Goal: Navigation & Orientation: Find specific page/section

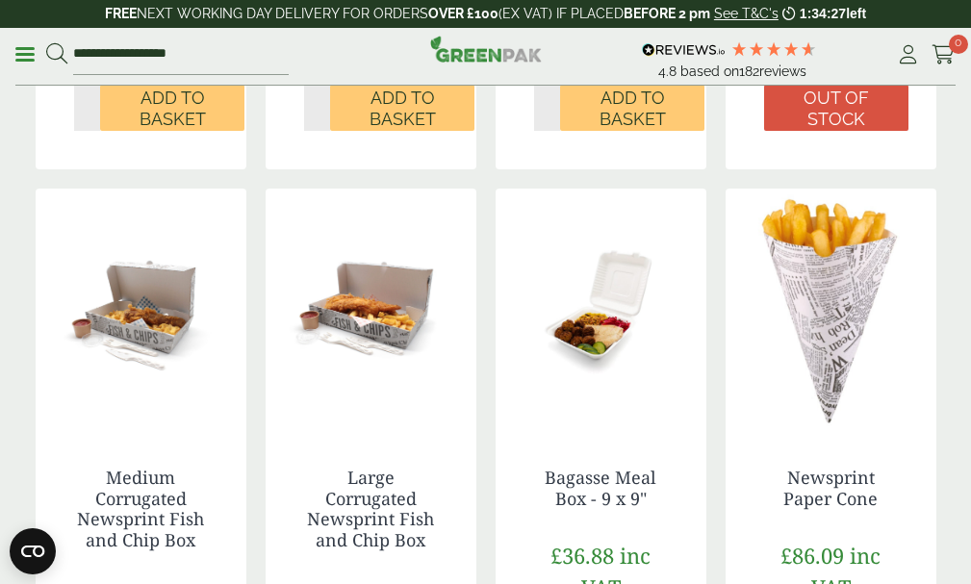
scroll to position [2214, 0]
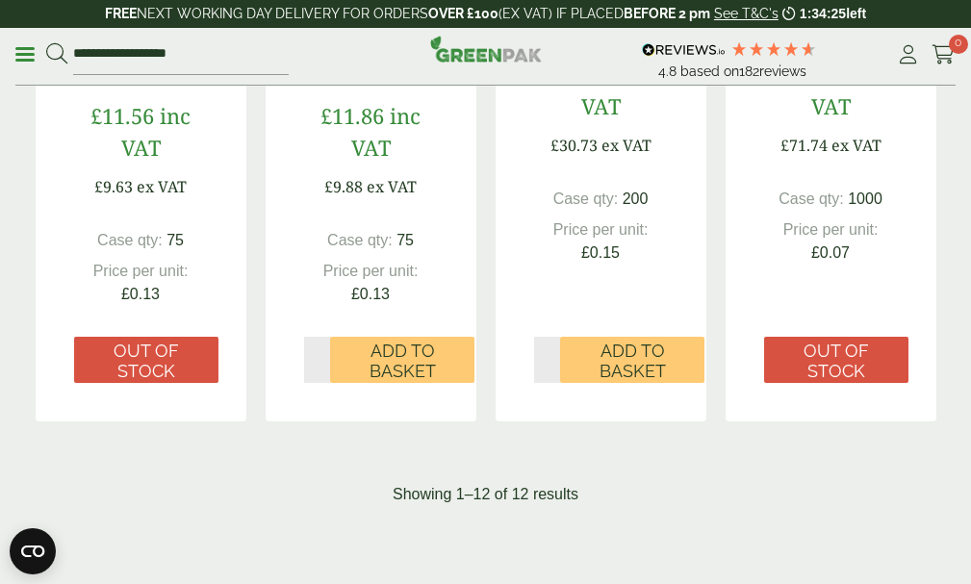
click at [0, 0] on p "Menu" at bounding box center [0, 0] width 0 height 0
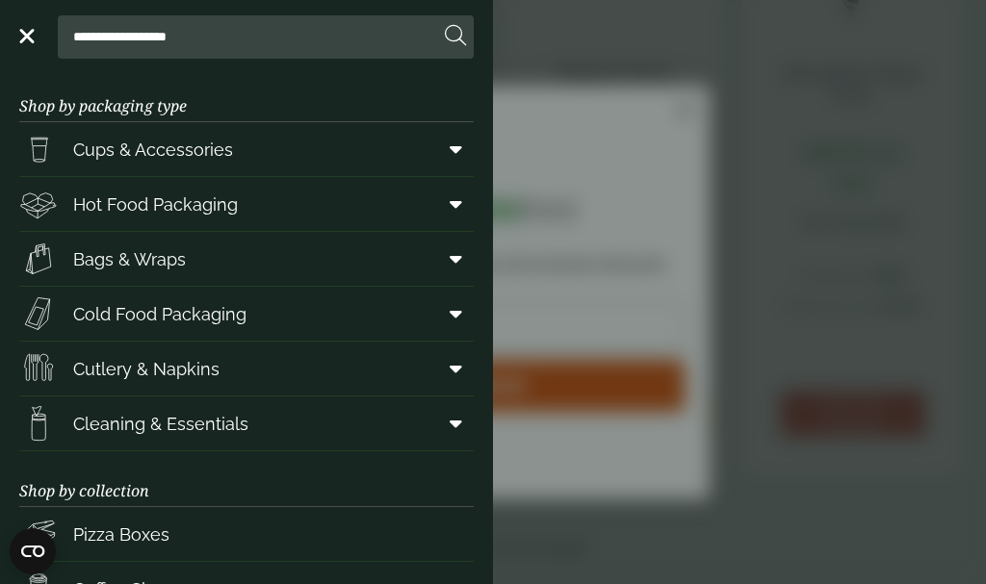
click at [35, 35] on div "**********" at bounding box center [246, 36] width 454 height 43
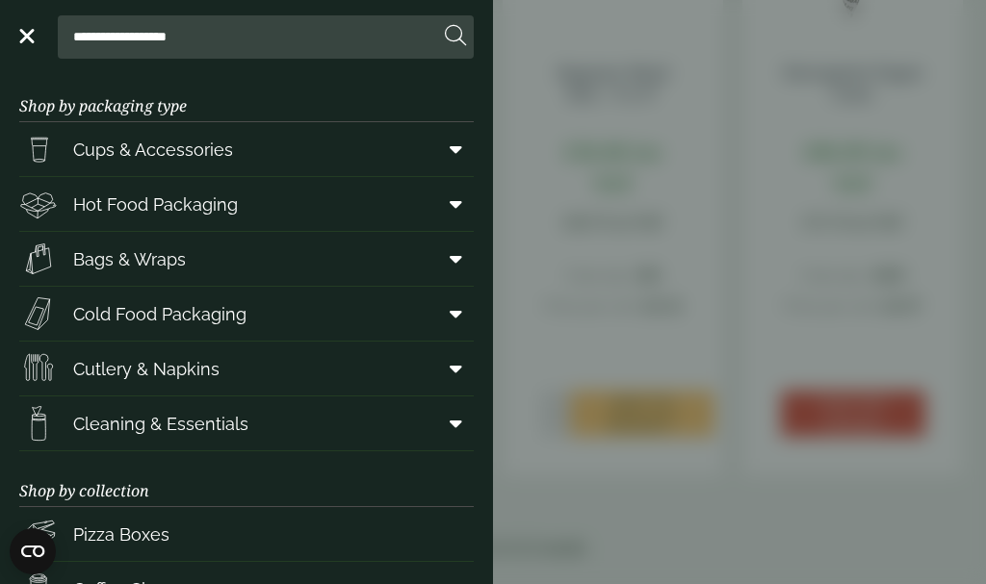
click at [29, 37] on span at bounding box center [24, 36] width 19 height 3
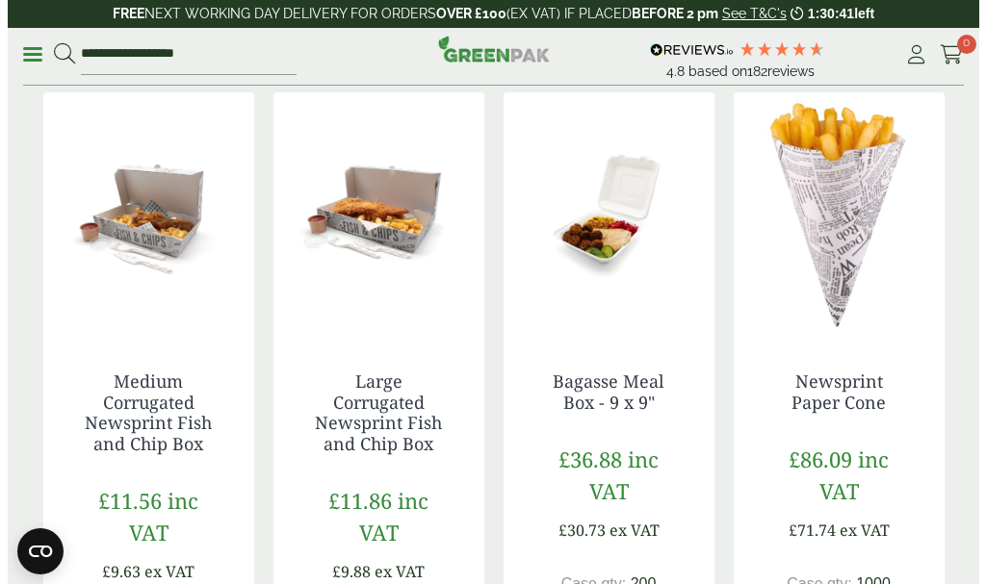
scroll to position [1540, 0]
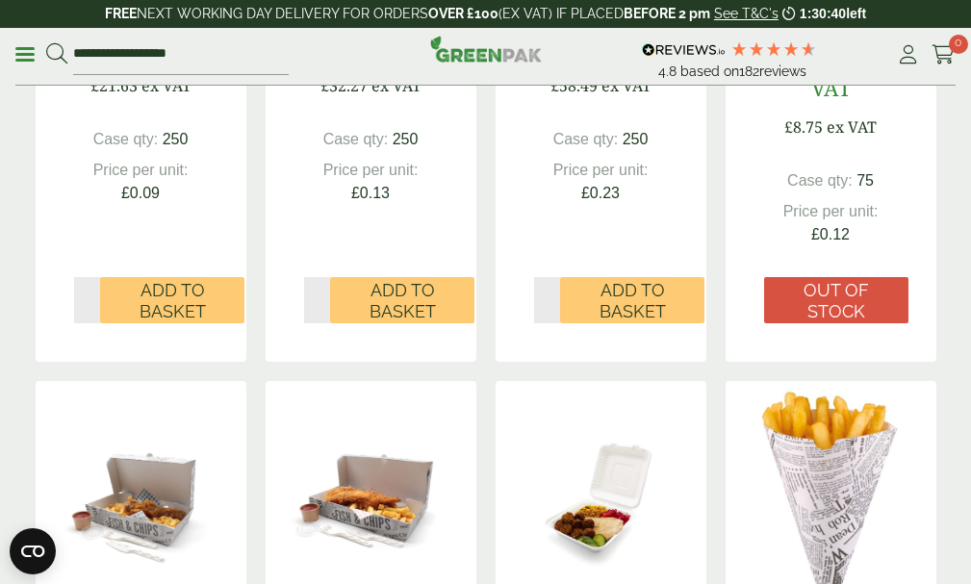
click at [0, 0] on p "Menu" at bounding box center [0, 0] width 0 height 0
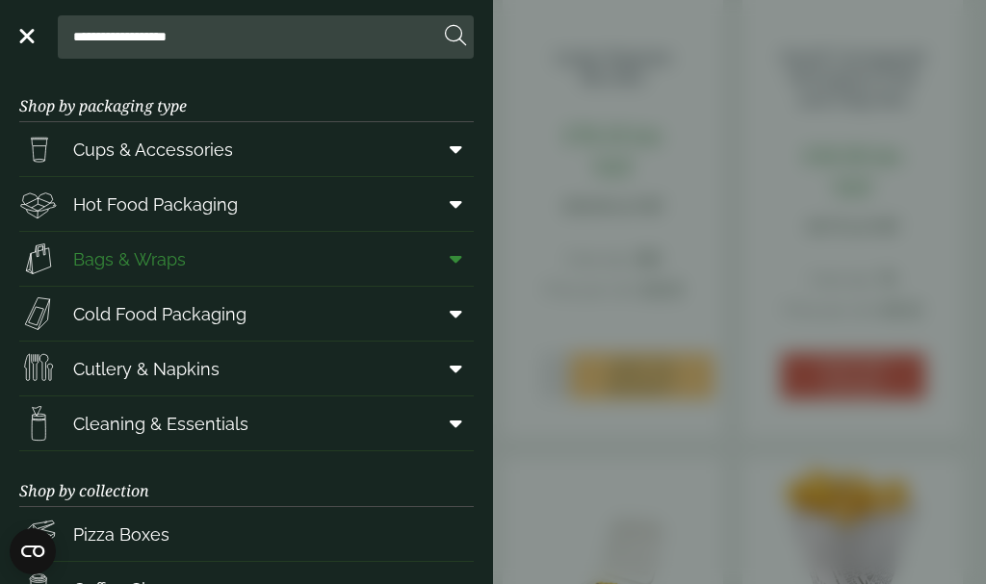
click at [145, 255] on span "Bags & Wraps" at bounding box center [129, 259] width 113 height 26
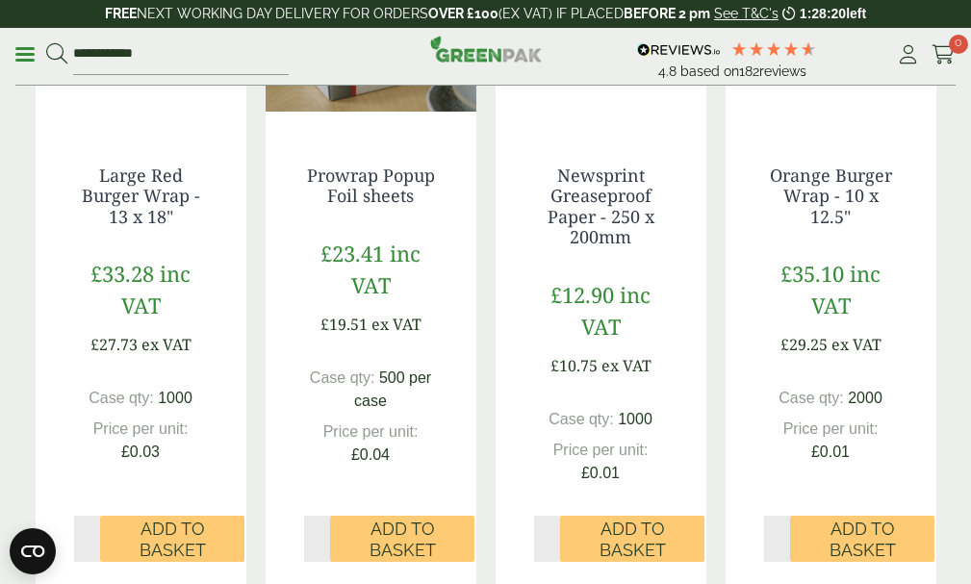
scroll to position [2214, 0]
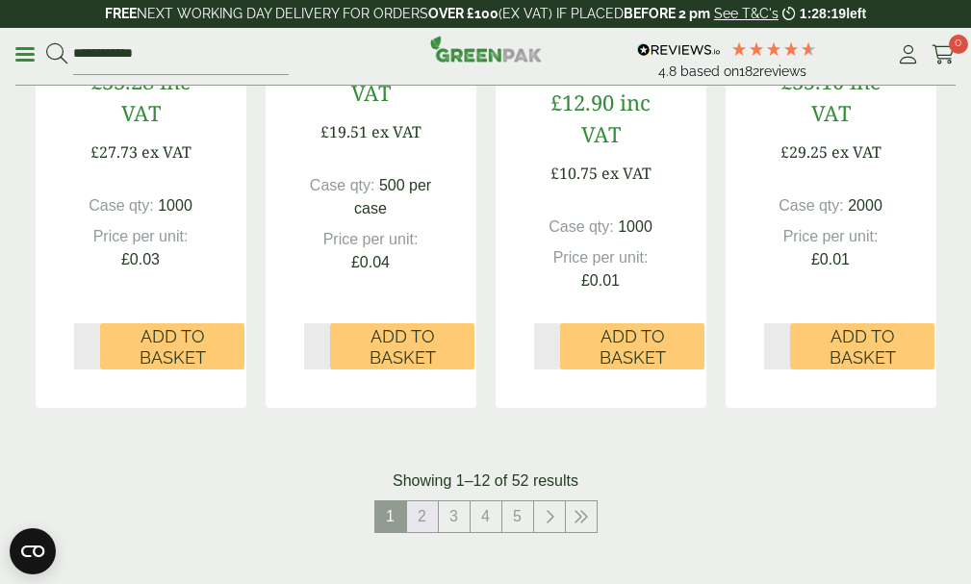
drag, startPoint x: 431, startPoint y: 472, endPoint x: 643, endPoint y: 22, distance: 497.0
click at [433, 502] on link "2" at bounding box center [422, 517] width 31 height 31
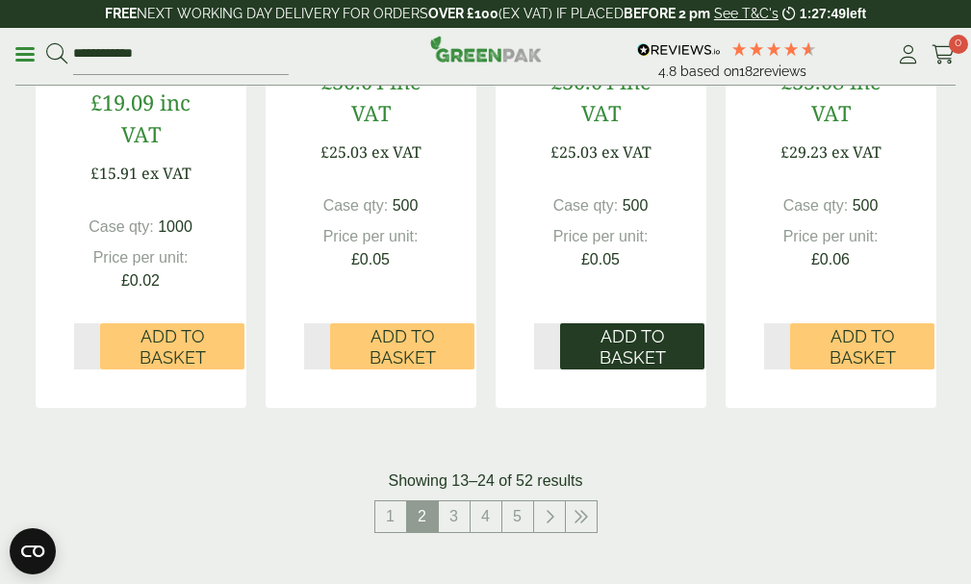
scroll to position [1829, 0]
